Goal: Task Accomplishment & Management: Use online tool/utility

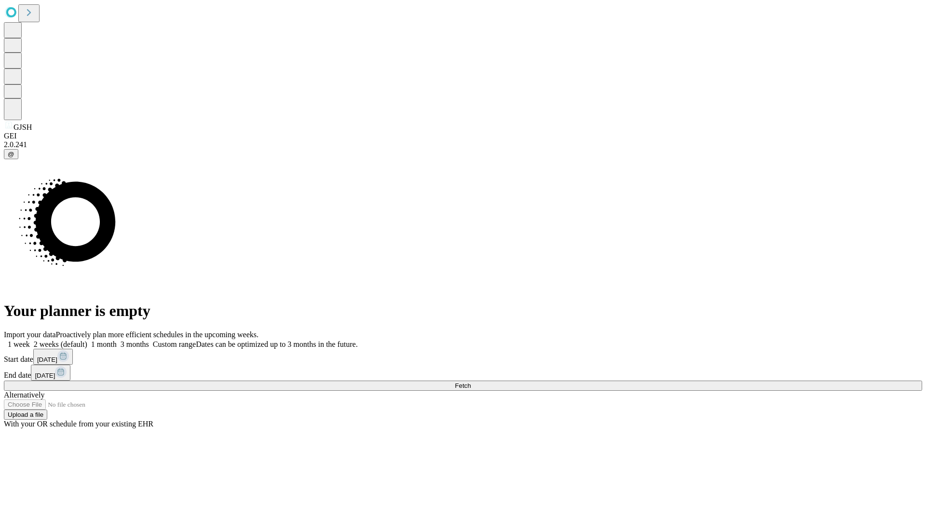
click at [30, 340] on label "1 week" at bounding box center [17, 344] width 26 height 8
click at [471, 382] on span "Fetch" at bounding box center [463, 385] width 16 height 7
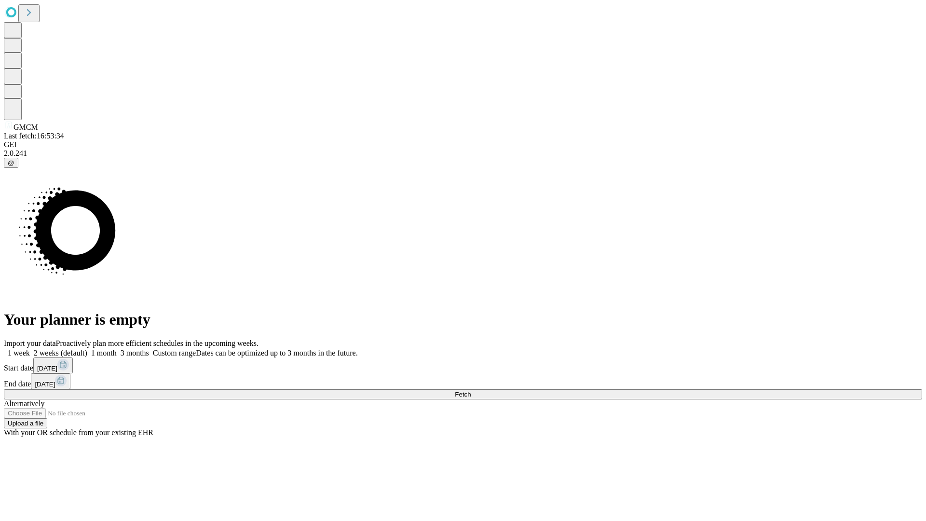
click at [30, 349] on label "1 week" at bounding box center [17, 353] width 26 height 8
click at [471, 391] on span "Fetch" at bounding box center [463, 394] width 16 height 7
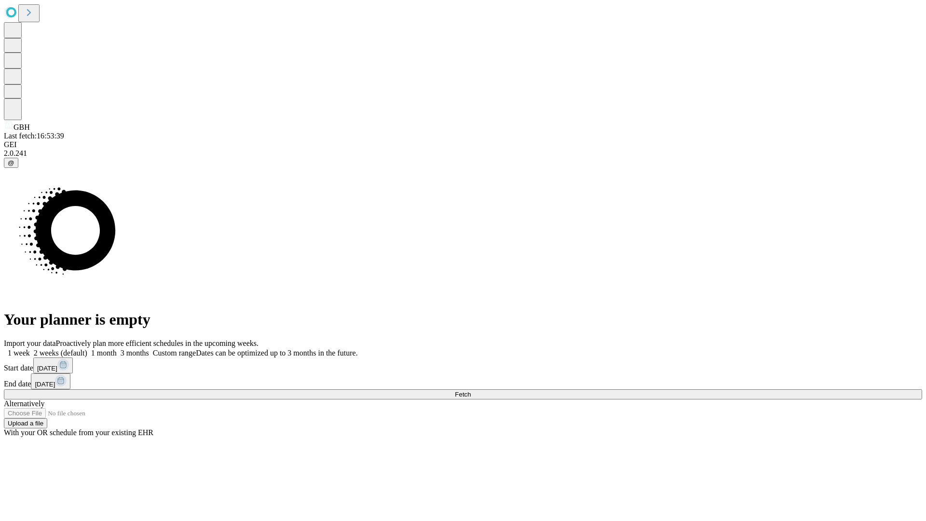
click at [30, 349] on label "1 week" at bounding box center [17, 353] width 26 height 8
click at [471, 391] on span "Fetch" at bounding box center [463, 394] width 16 height 7
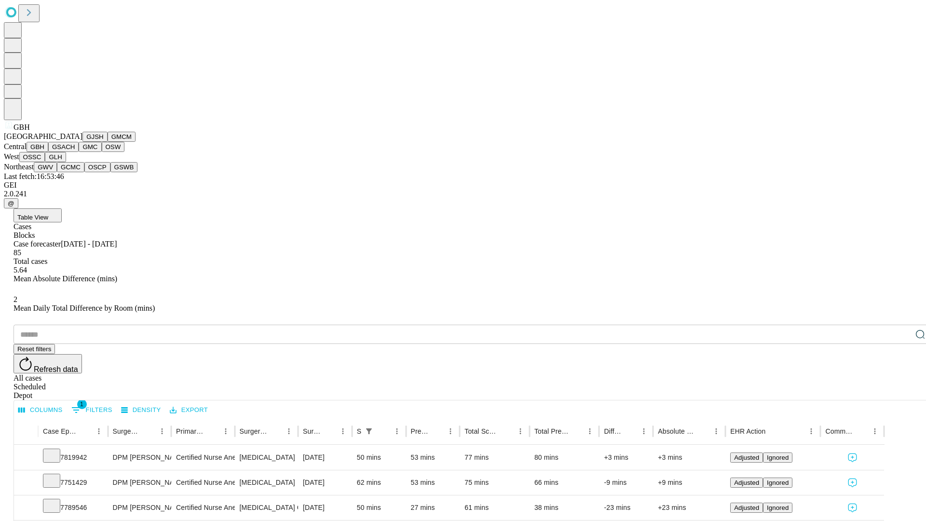
click at [75, 152] on button "GSACH" at bounding box center [63, 147] width 30 height 10
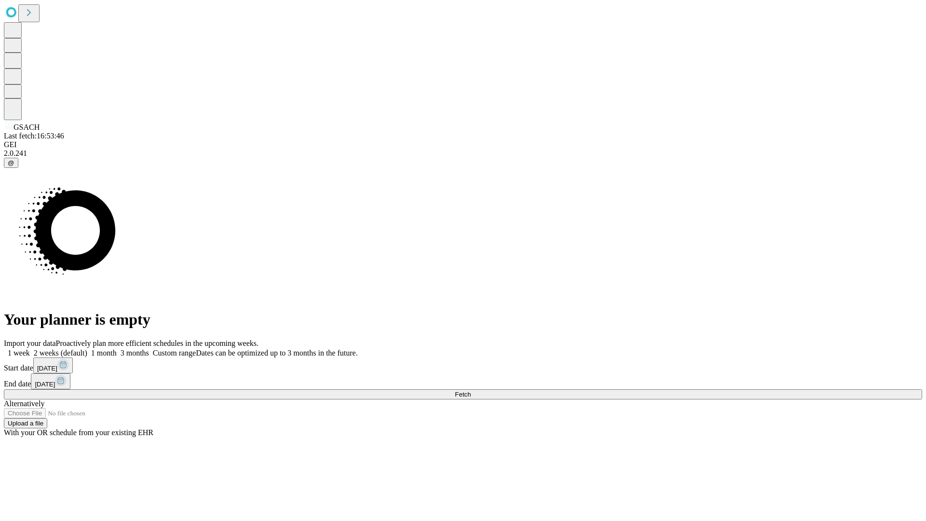
click at [30, 349] on label "1 week" at bounding box center [17, 353] width 26 height 8
click at [471, 391] on span "Fetch" at bounding box center [463, 394] width 16 height 7
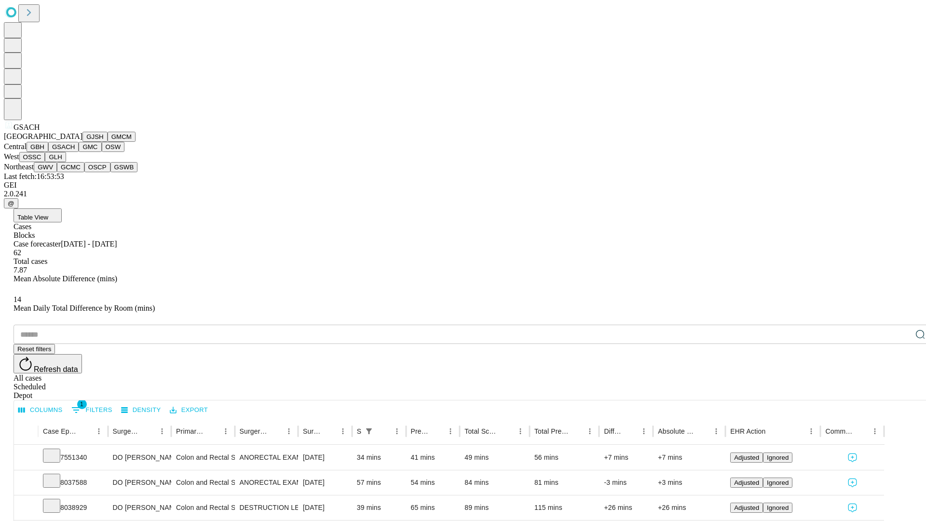
click at [79, 152] on button "GMC" at bounding box center [90, 147] width 23 height 10
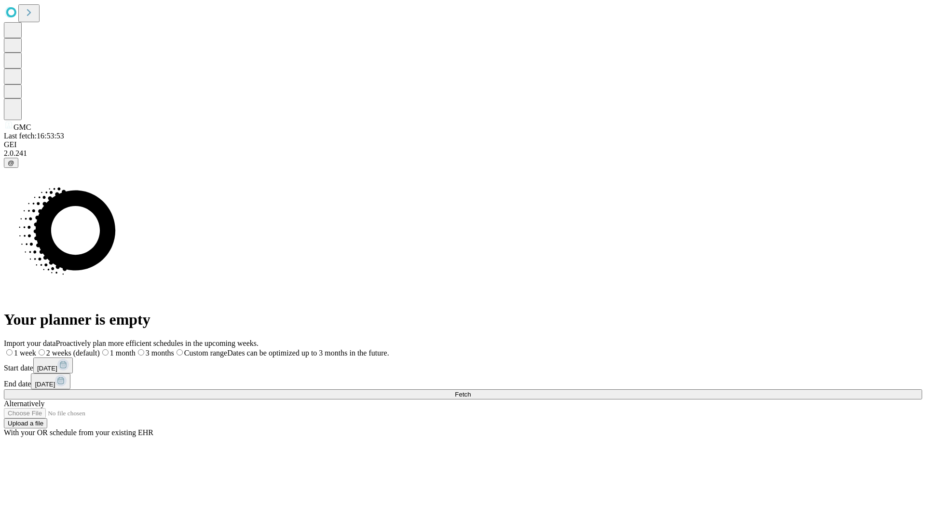
click at [36, 349] on label "1 week" at bounding box center [20, 353] width 32 height 8
click at [471, 391] on span "Fetch" at bounding box center [463, 394] width 16 height 7
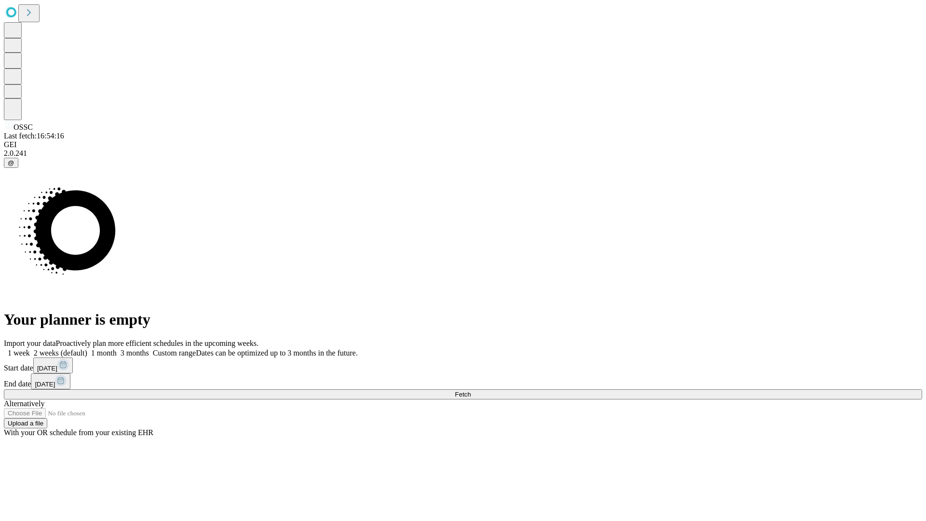
click at [30, 349] on label "1 week" at bounding box center [17, 353] width 26 height 8
click at [471, 391] on span "Fetch" at bounding box center [463, 394] width 16 height 7
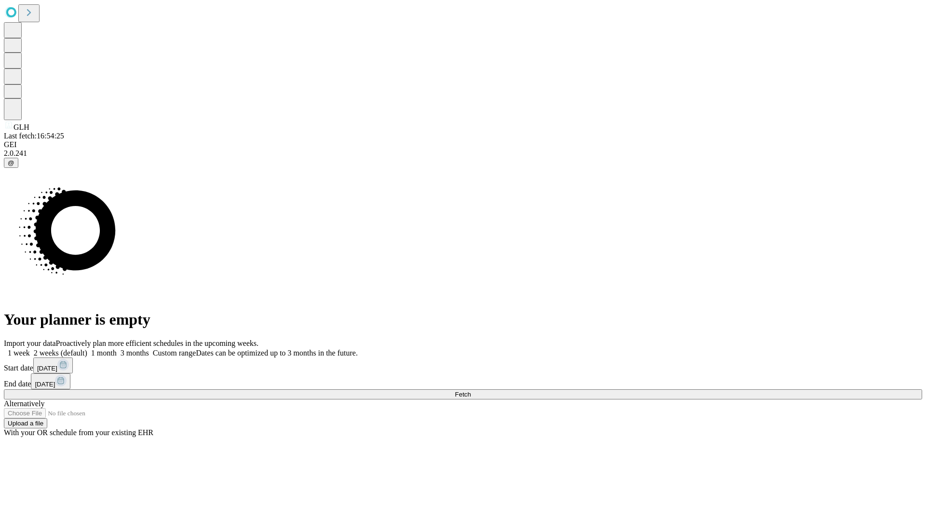
click at [30, 349] on label "1 week" at bounding box center [17, 353] width 26 height 8
click at [471, 391] on span "Fetch" at bounding box center [463, 394] width 16 height 7
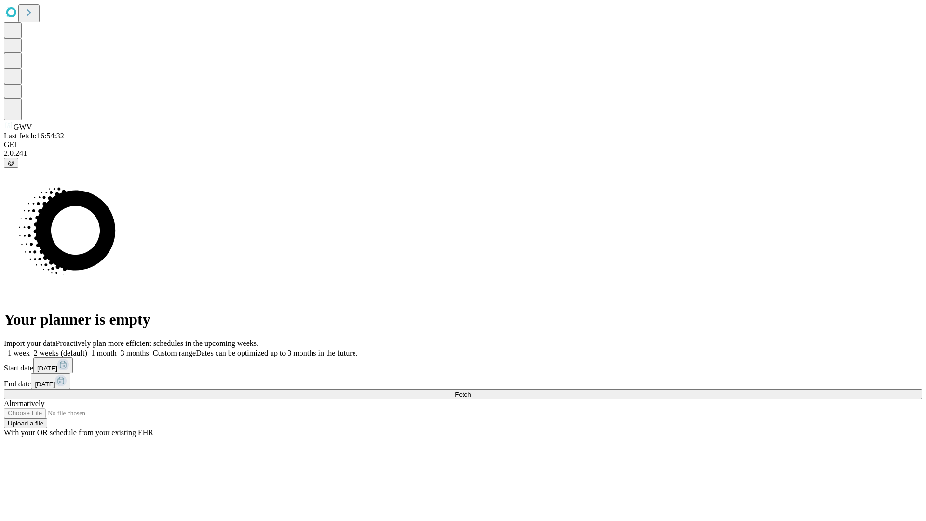
click at [30, 349] on label "1 week" at bounding box center [17, 353] width 26 height 8
click at [471, 391] on span "Fetch" at bounding box center [463, 394] width 16 height 7
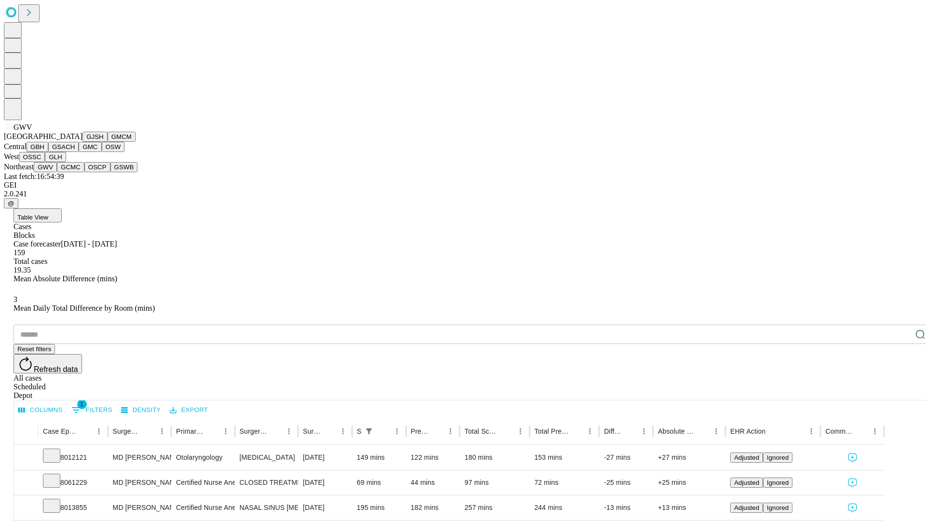
click at [75, 172] on button "GCMC" at bounding box center [70, 167] width 27 height 10
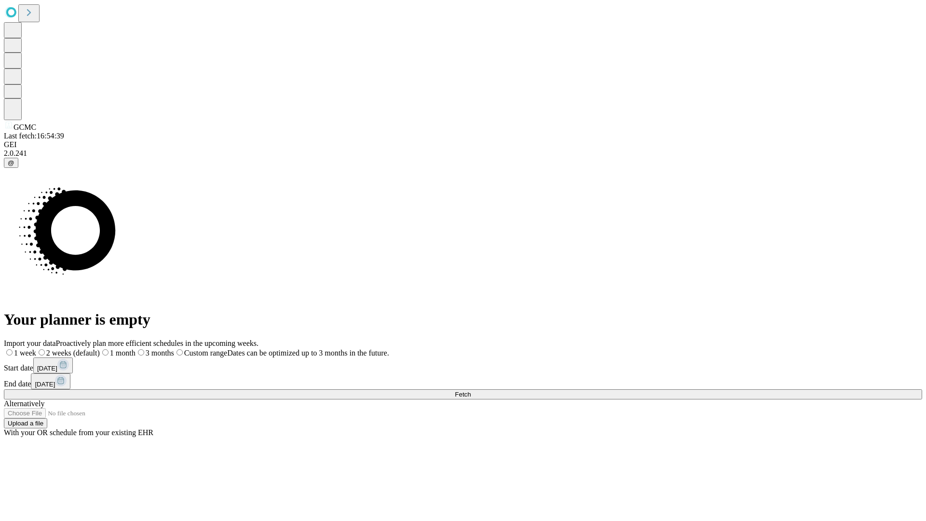
click at [36, 349] on label "1 week" at bounding box center [20, 353] width 32 height 8
click at [471, 391] on span "Fetch" at bounding box center [463, 394] width 16 height 7
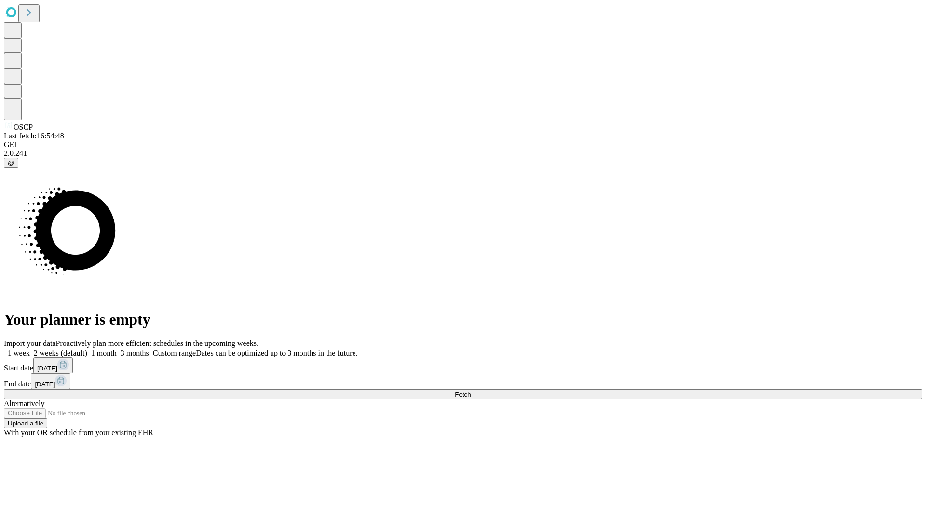
click at [30, 349] on label "1 week" at bounding box center [17, 353] width 26 height 8
click at [471, 391] on span "Fetch" at bounding box center [463, 394] width 16 height 7
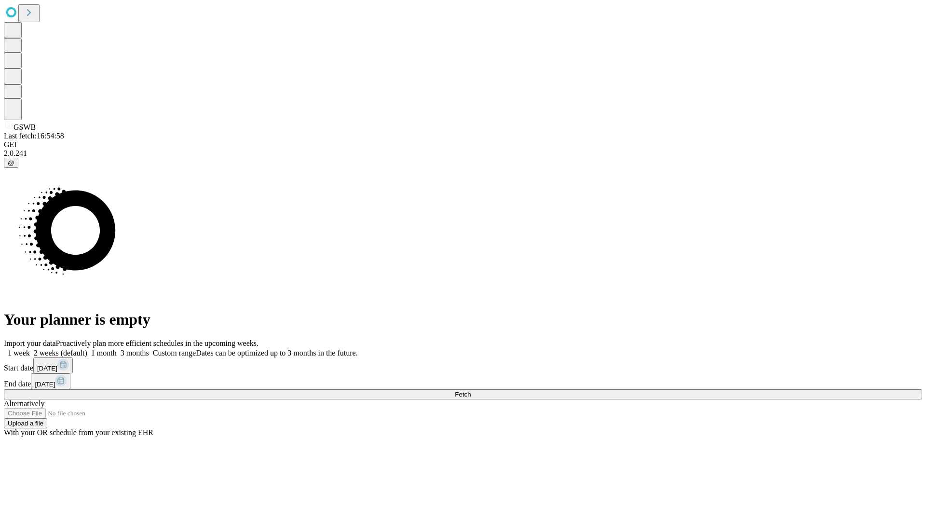
click at [30, 349] on label "1 week" at bounding box center [17, 353] width 26 height 8
click at [471, 391] on span "Fetch" at bounding box center [463, 394] width 16 height 7
